Goal: Information Seeking & Learning: Learn about a topic

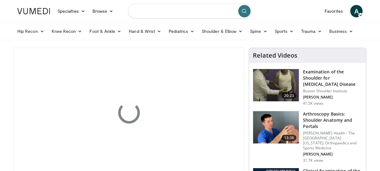
click at [201, 12] on input "Search topics, interventions" at bounding box center [190, 11] width 124 height 15
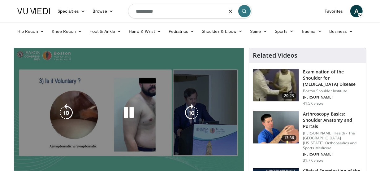
click at [205, 57] on div "10 seconds Tap to unmute" at bounding box center [129, 112] width 230 height 129
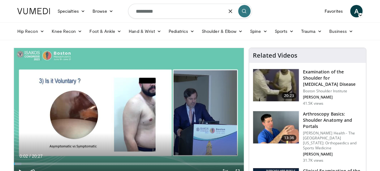
click at [160, 12] on input "********" at bounding box center [190, 11] width 124 height 15
type input "**********"
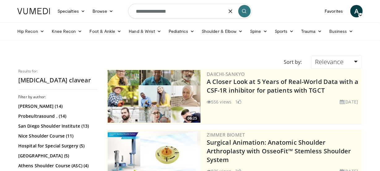
click at [176, 11] on input "**********" at bounding box center [190, 11] width 124 height 15
type input "**********"
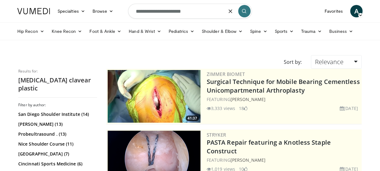
click at [190, 12] on input "**********" at bounding box center [190, 11] width 124 height 15
type input "**********"
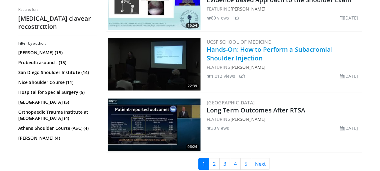
scroll to position [1566, 0]
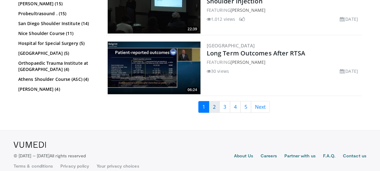
click at [213, 101] on link "2" at bounding box center [214, 107] width 11 height 12
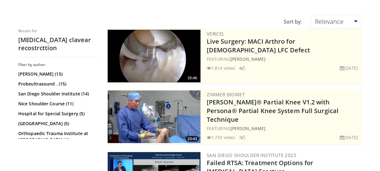
scroll to position [0, 0]
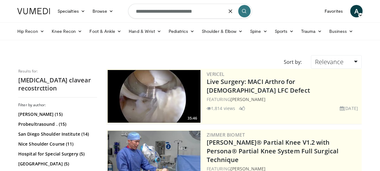
drag, startPoint x: 193, startPoint y: 10, endPoint x: 130, endPoint y: 9, distance: 62.8
click at [131, 9] on input "**********" at bounding box center [190, 11] width 124 height 15
type input "*********"
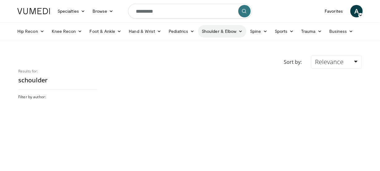
click at [222, 31] on link "Shoulder & Elbow" at bounding box center [222, 31] width 48 height 12
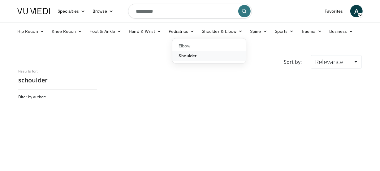
click at [189, 56] on link "Shoulder" at bounding box center [209, 56] width 74 height 10
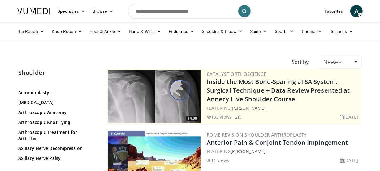
scroll to position [28, 0]
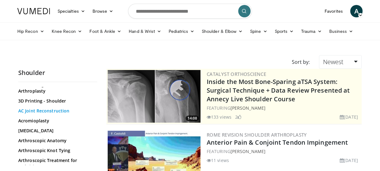
click at [48, 110] on link "AC Joint Reconstruction" at bounding box center [56, 111] width 76 height 6
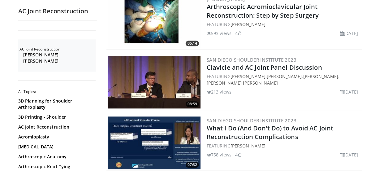
scroll to position [1462, 0]
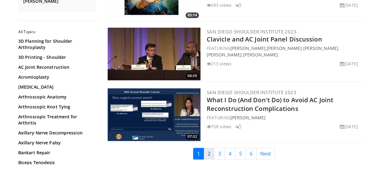
click at [209, 148] on link "2" at bounding box center [208, 154] width 11 height 12
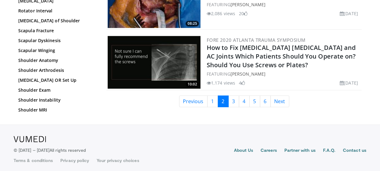
scroll to position [1489, 0]
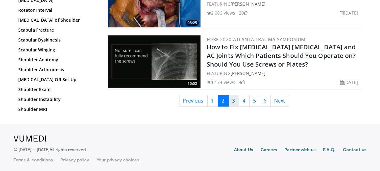
click at [231, 99] on link "3" at bounding box center [233, 101] width 11 height 12
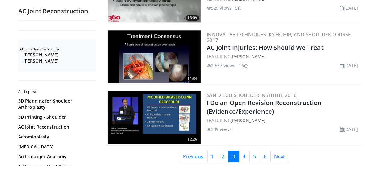
scroll to position [1462, 0]
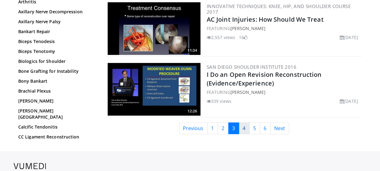
click at [244, 126] on link "4" at bounding box center [244, 128] width 11 height 12
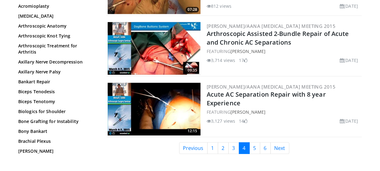
scroll to position [1462, 0]
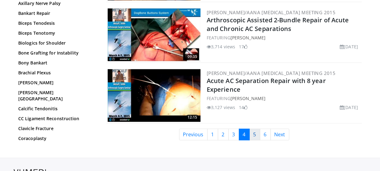
click at [255, 128] on link "5" at bounding box center [254, 134] width 11 height 12
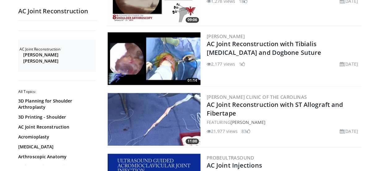
scroll to position [1209, 0]
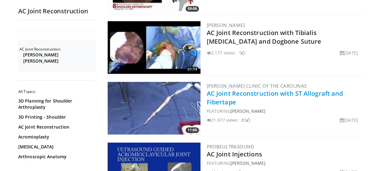
click at [222, 98] on link "AC Joint Reconstruction with ST Allograft and Fibertape" at bounding box center [275, 97] width 136 height 17
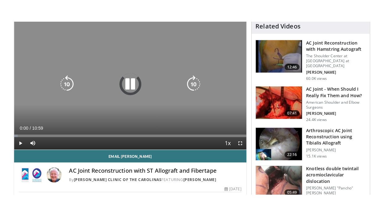
scroll to position [56, 0]
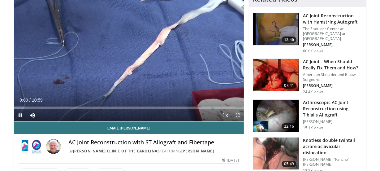
click at [235, 114] on span "Video Player" at bounding box center [237, 115] width 12 height 12
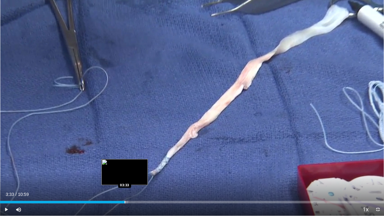
drag, startPoint x: 272, startPoint y: 202, endPoint x: 124, endPoint y: 201, distance: 148.1
click at [124, 170] on div "Loaded : 33.39% 03:33 03:33" at bounding box center [192, 202] width 384 height 2
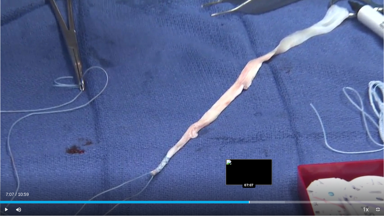
drag, startPoint x: 238, startPoint y: 203, endPoint x: 249, endPoint y: 202, distance: 10.8
click at [249, 170] on div "Progress Bar" at bounding box center [249, 202] width 1 height 2
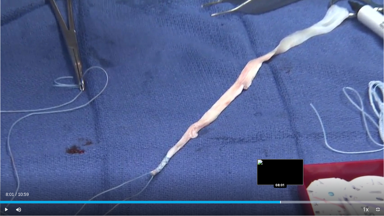
drag, startPoint x: 270, startPoint y: 202, endPoint x: 280, endPoint y: 201, distance: 10.2
click at [280, 170] on div "Progress Bar" at bounding box center [280, 202] width 1 height 2
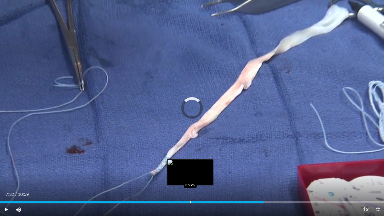
drag, startPoint x: 281, startPoint y: 202, endPoint x: 190, endPoint y: 199, distance: 91.0
click at [190, 170] on div "Loaded : 0.00% 05:27 05:26" at bounding box center [192, 200] width 384 height 6
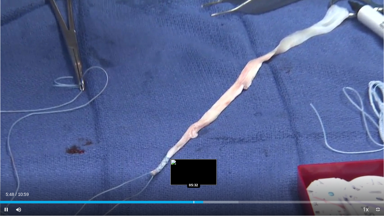
click at [194, 170] on video-js "**********" at bounding box center [192, 108] width 384 height 216
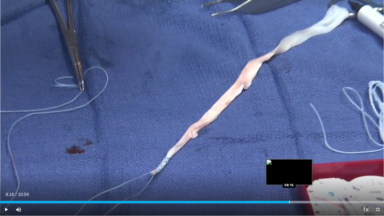
drag, startPoint x: 233, startPoint y: 203, endPoint x: 289, endPoint y: 201, distance: 56.0
click at [289, 170] on div "Progress Bar" at bounding box center [289, 202] width 1 height 2
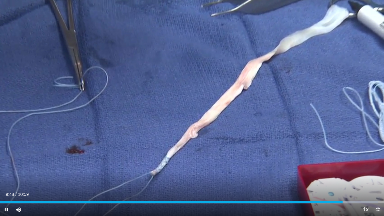
click at [377, 170] on span "Video Player" at bounding box center [378, 209] width 12 height 12
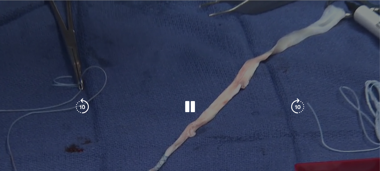
scroll to position [0, 0]
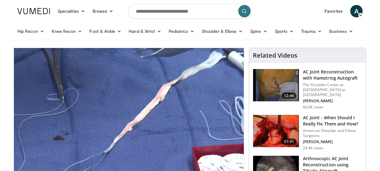
click at [270, 82] on img at bounding box center [276, 85] width 46 height 32
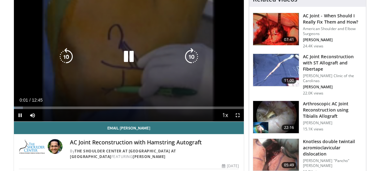
scroll to position [28, 0]
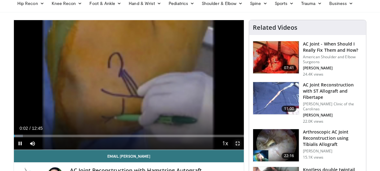
click at [235, 141] on span "Video Player" at bounding box center [237, 143] width 12 height 12
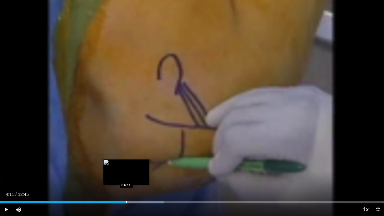
drag, startPoint x: 132, startPoint y: 201, endPoint x: 125, endPoint y: 200, distance: 7.2
click at [126, 170] on div "Progress Bar" at bounding box center [126, 202] width 1 height 2
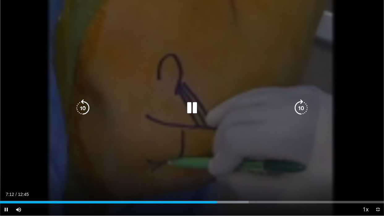
click at [179, 170] on div "10 seconds Tap to unmute" at bounding box center [192, 108] width 384 height 216
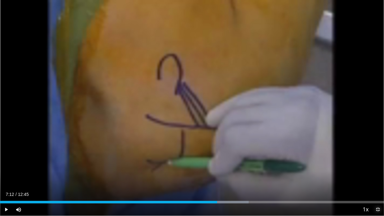
click at [379, 170] on span "Video Player" at bounding box center [378, 209] width 12 height 12
